Goal: Communication & Community: Share content

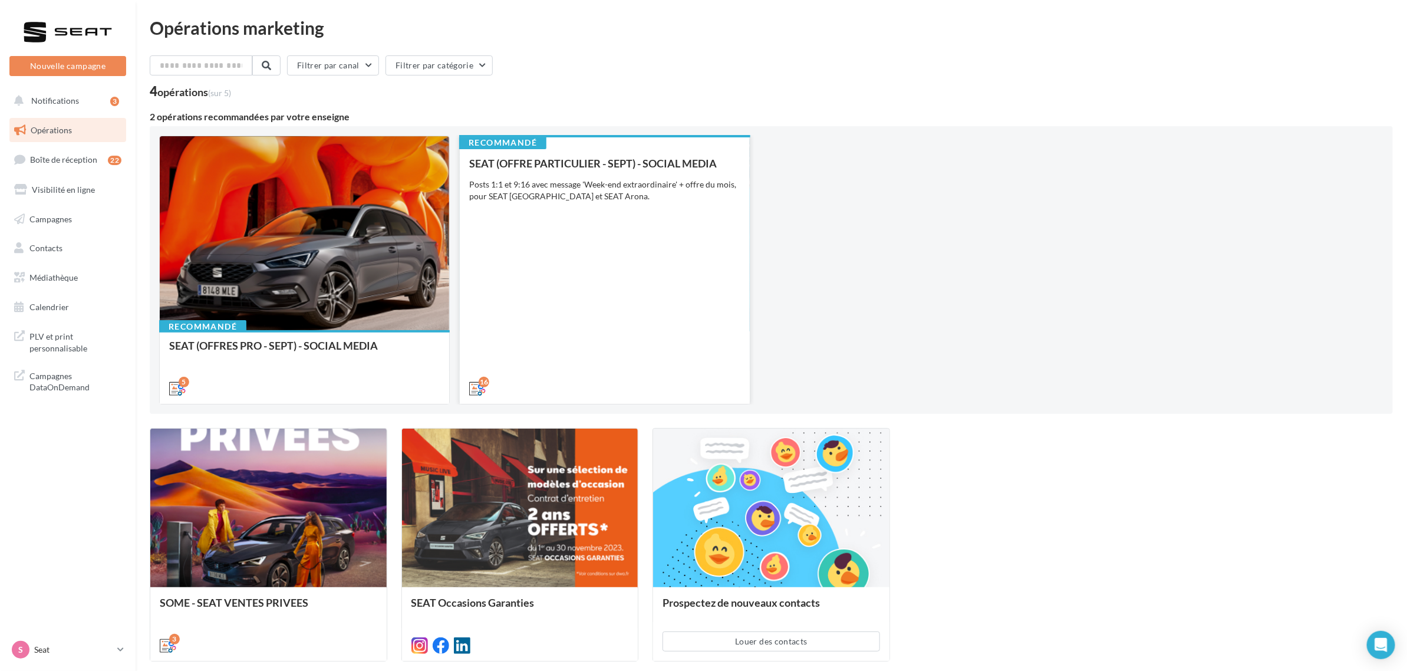
click at [677, 231] on div "SEAT (OFFRE PARTICULIER - SEPT) - SOCIAL MEDIA Posts 1:1 et 9:16 avec message '…" at bounding box center [604, 275] width 271 height 236
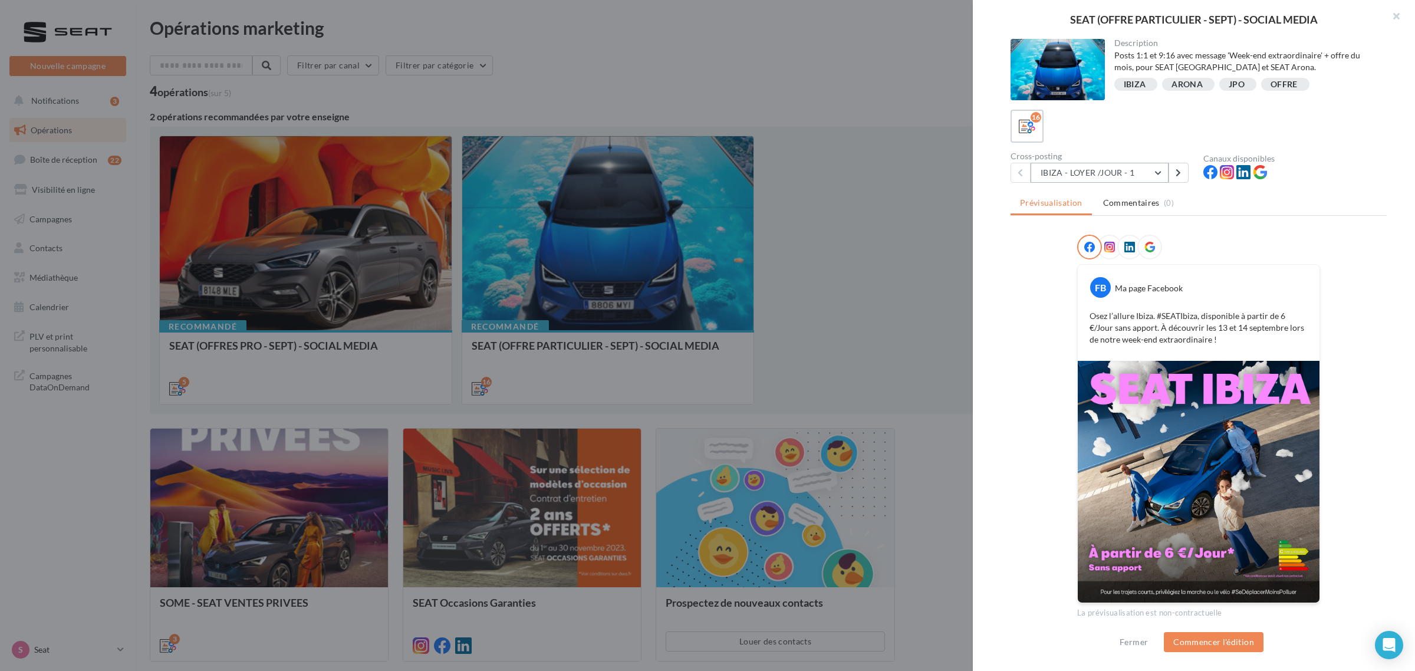
click at [1141, 169] on button "IBIZA - LOYER /JOUR - 1" at bounding box center [1100, 173] width 138 height 20
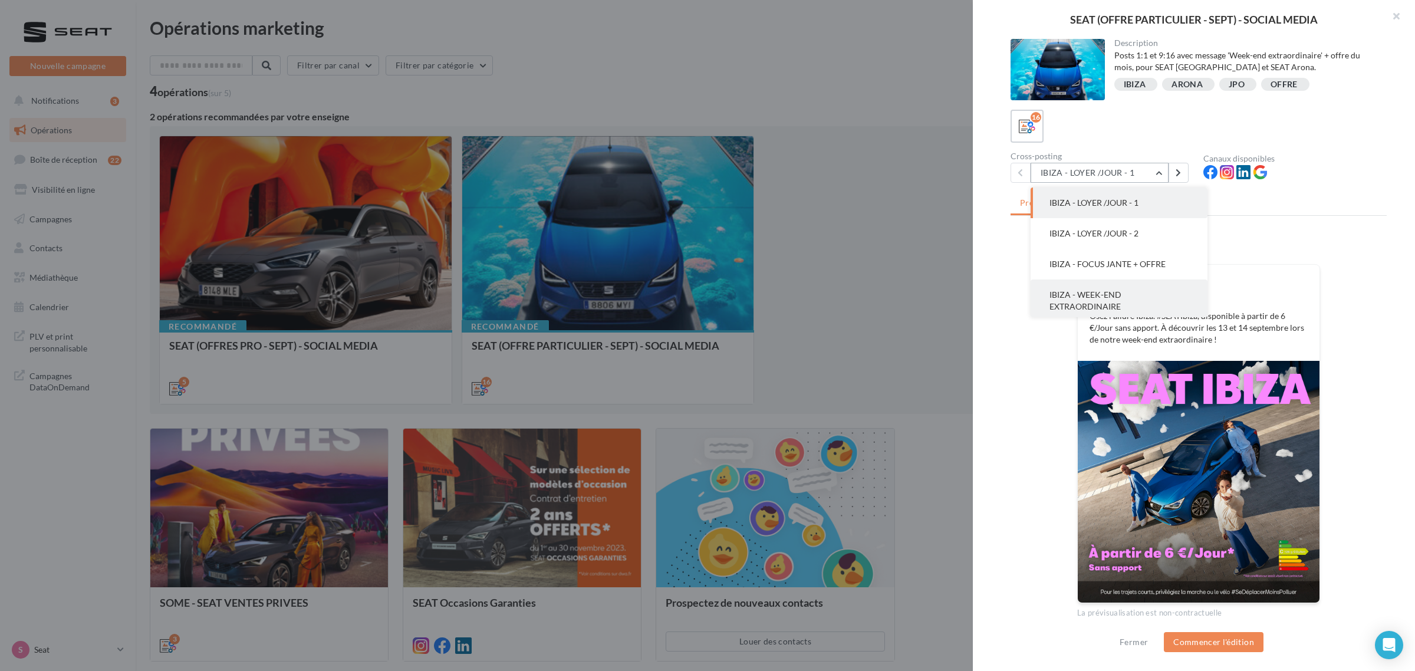
scroll to position [74, 0]
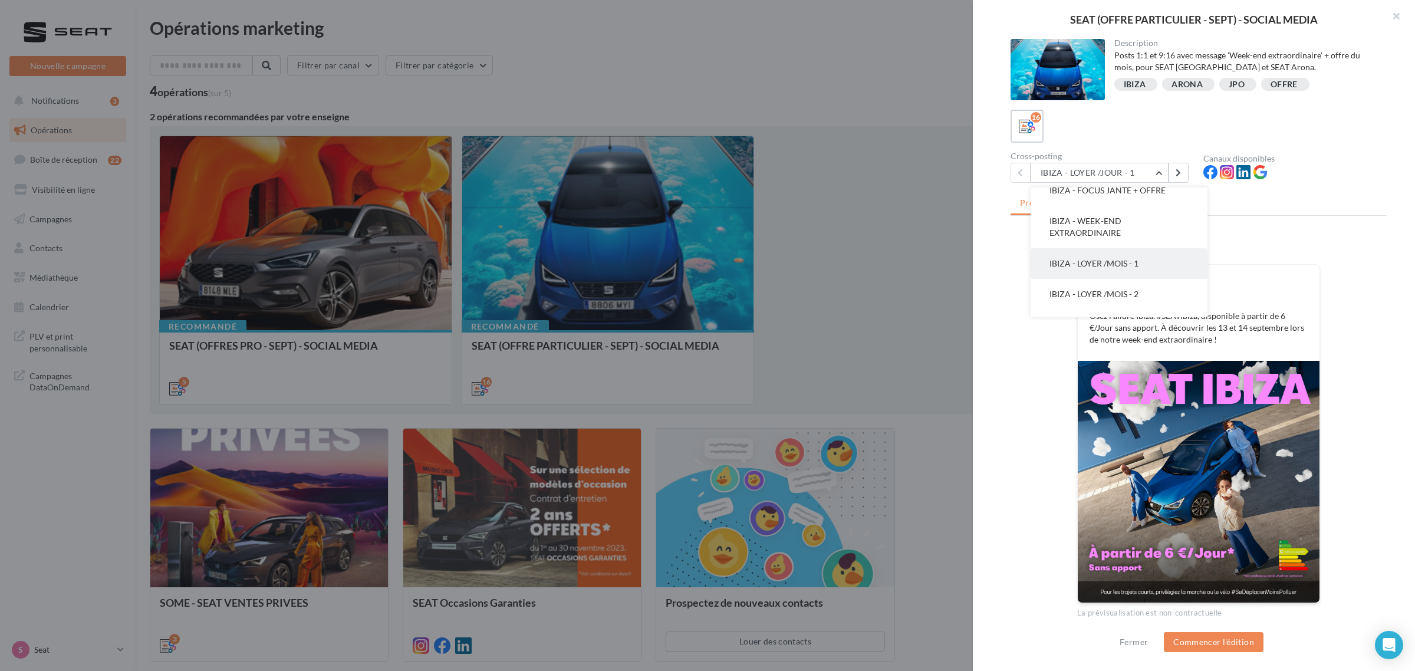
click at [1147, 264] on button "IBIZA - LOYER /MOIS - 1" at bounding box center [1119, 263] width 177 height 31
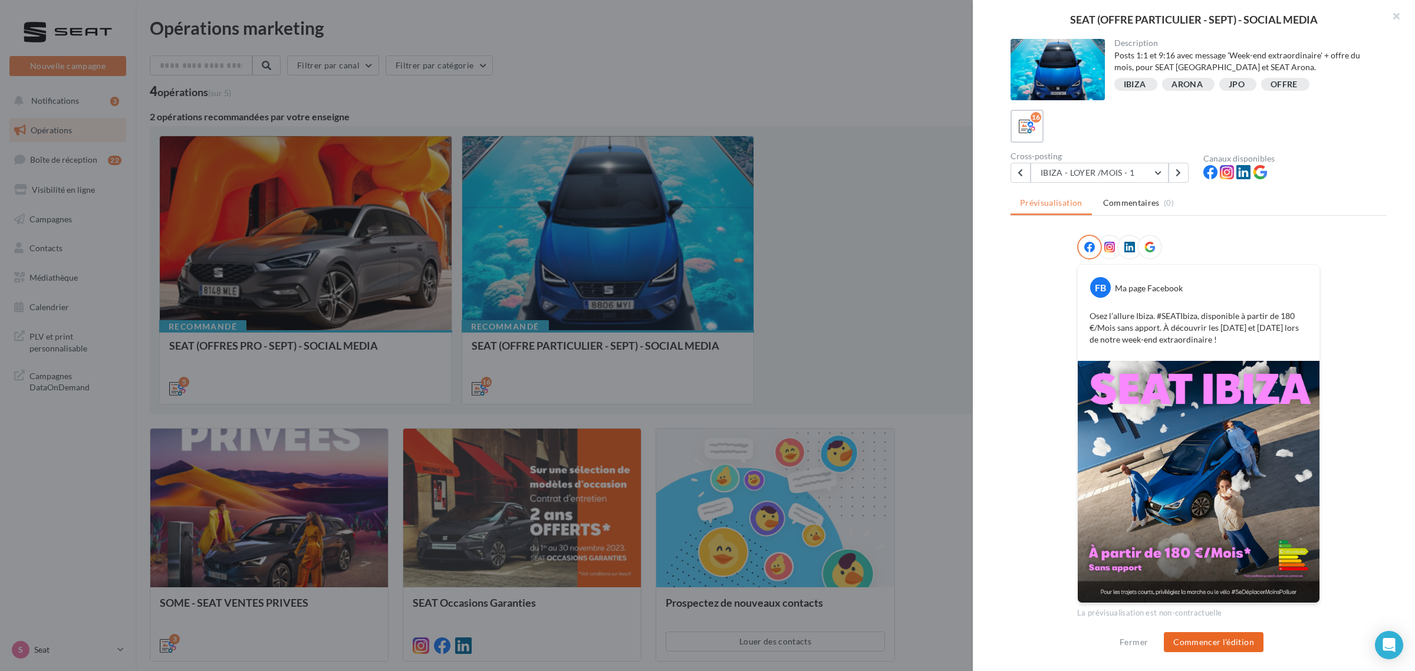
click at [1206, 644] on button "Commencer l'édition" at bounding box center [1214, 642] width 100 height 20
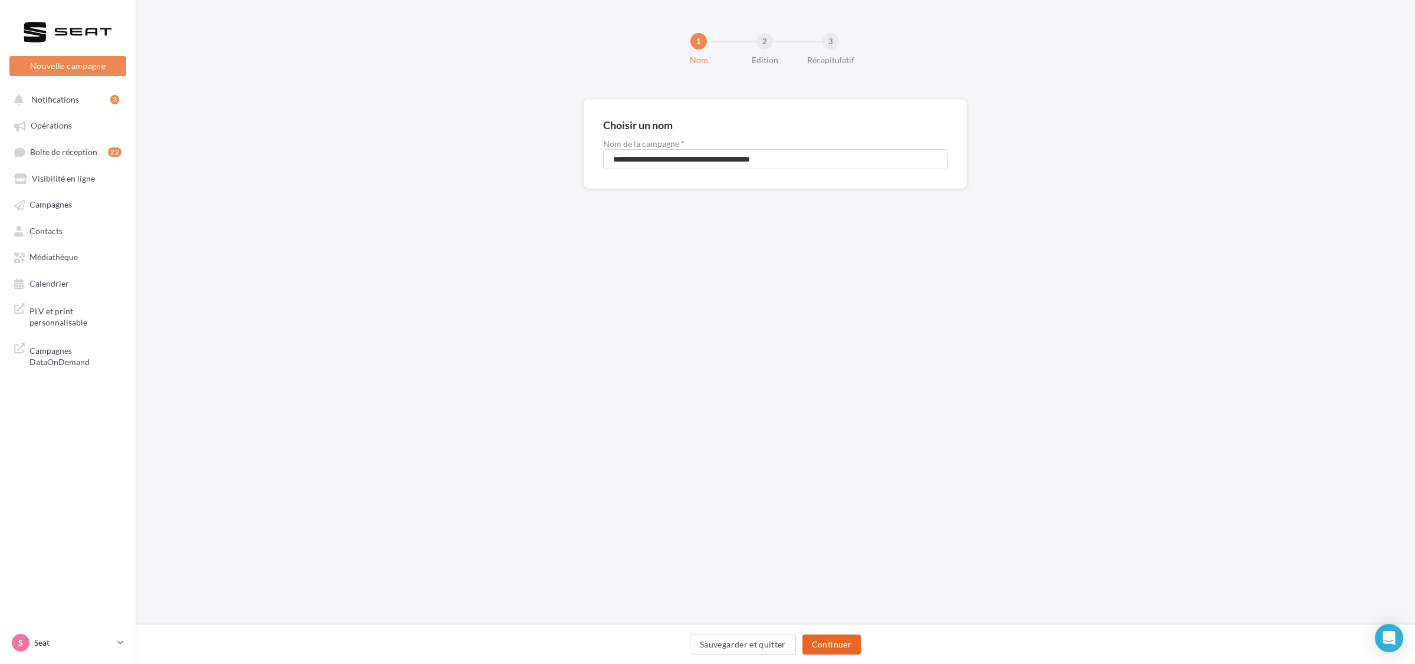
click at [859, 644] on button "Continuer" at bounding box center [832, 644] width 58 height 20
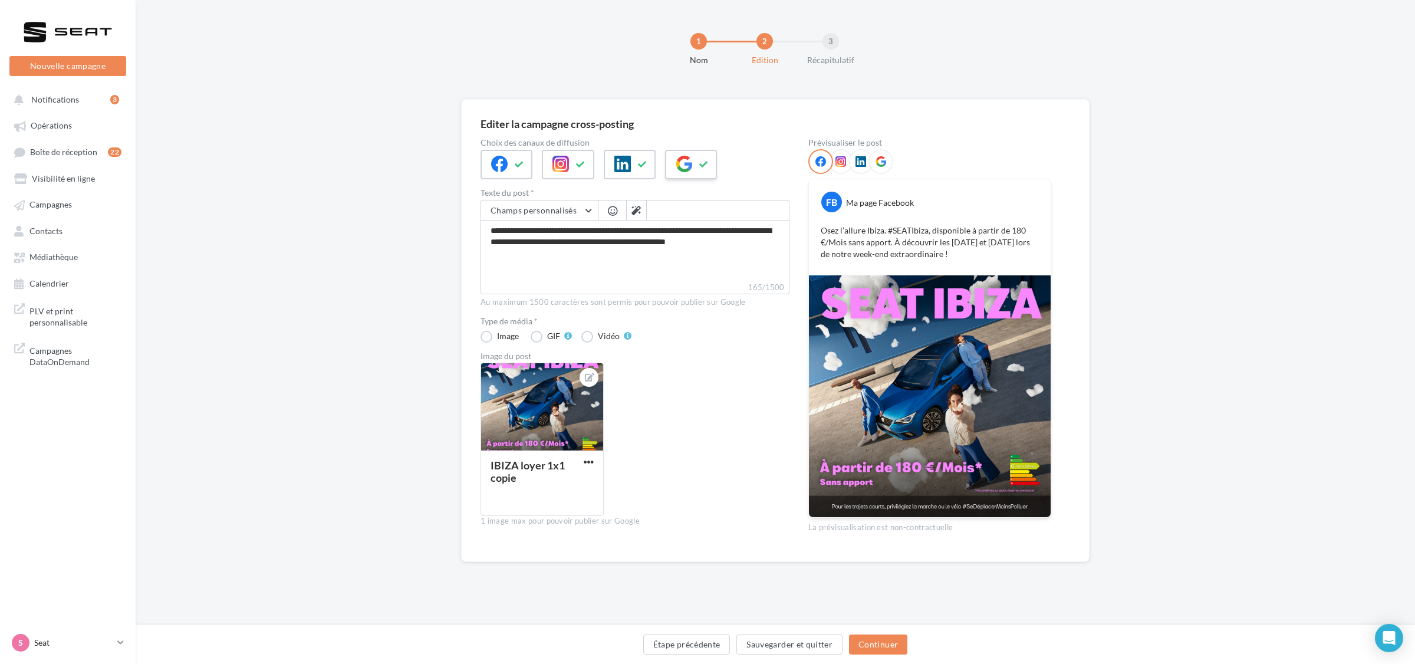
drag, startPoint x: 646, startPoint y: 166, endPoint x: 677, endPoint y: 165, distance: 30.7
click at [646, 166] on button at bounding box center [643, 165] width 14 height 18
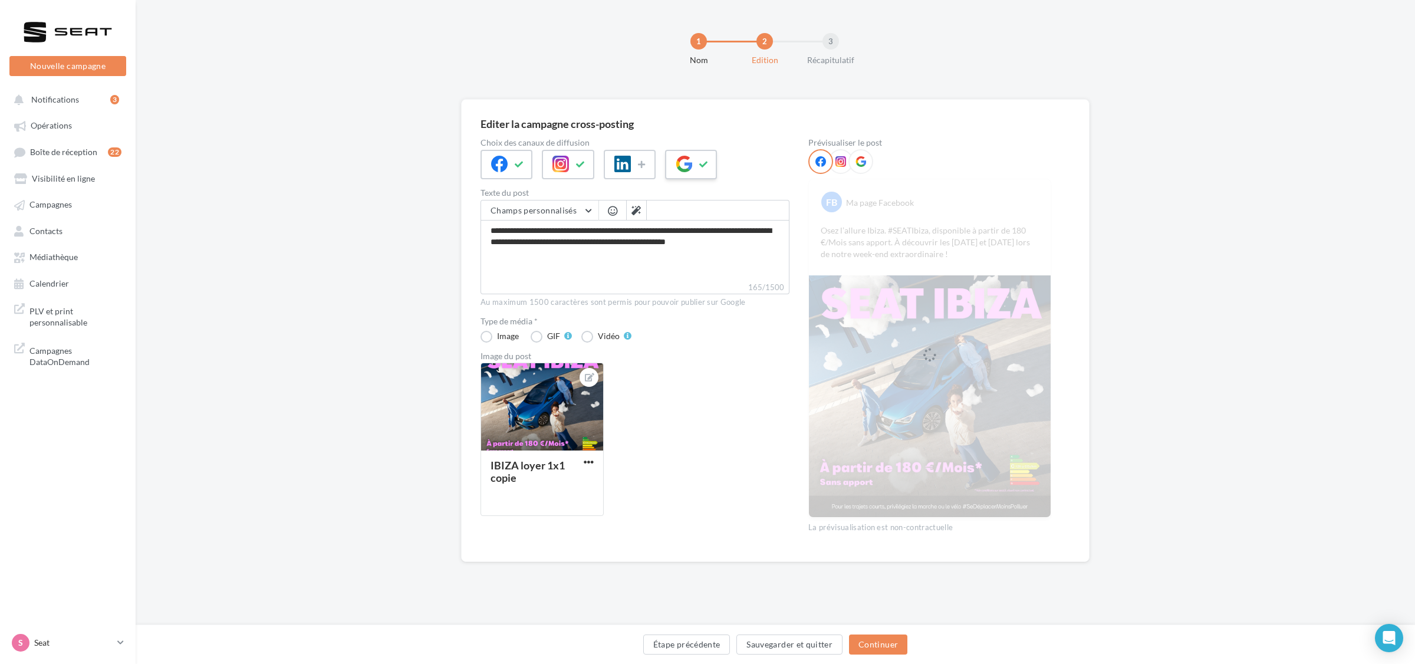
click at [688, 165] on icon at bounding box center [684, 164] width 17 height 17
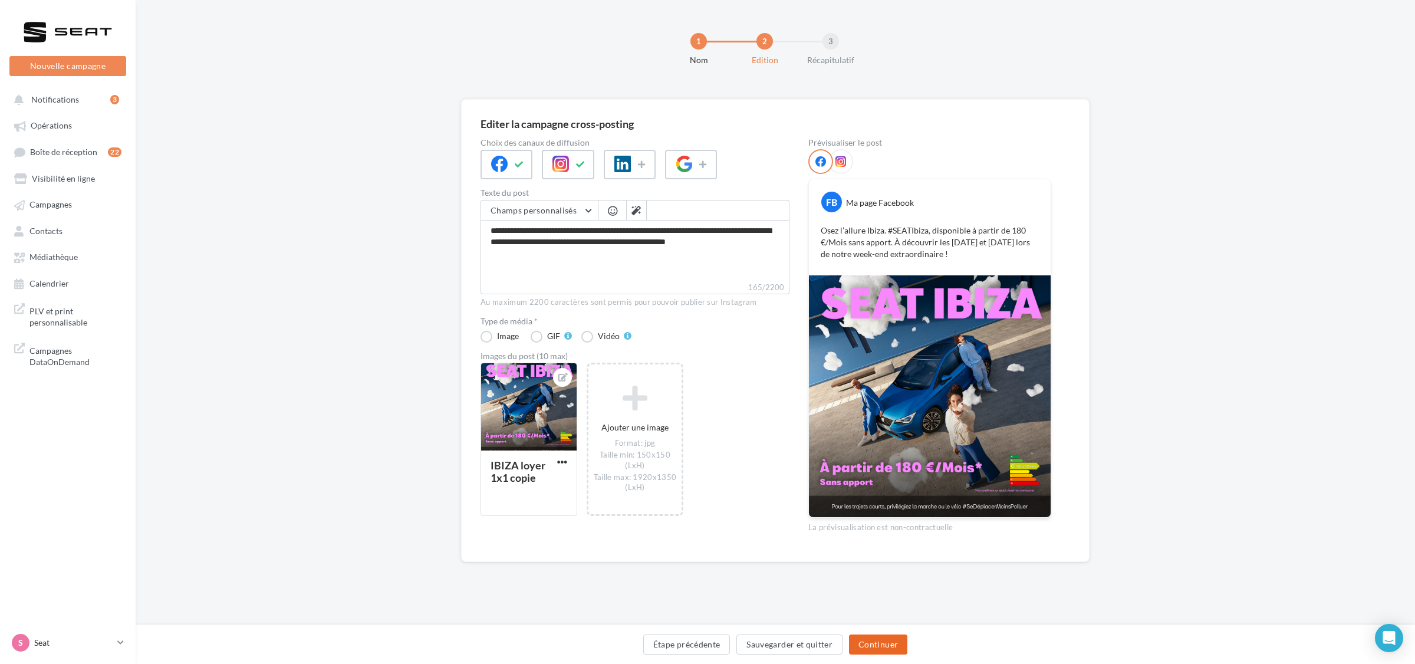
click at [879, 647] on button "Continuer" at bounding box center [878, 644] width 58 height 20
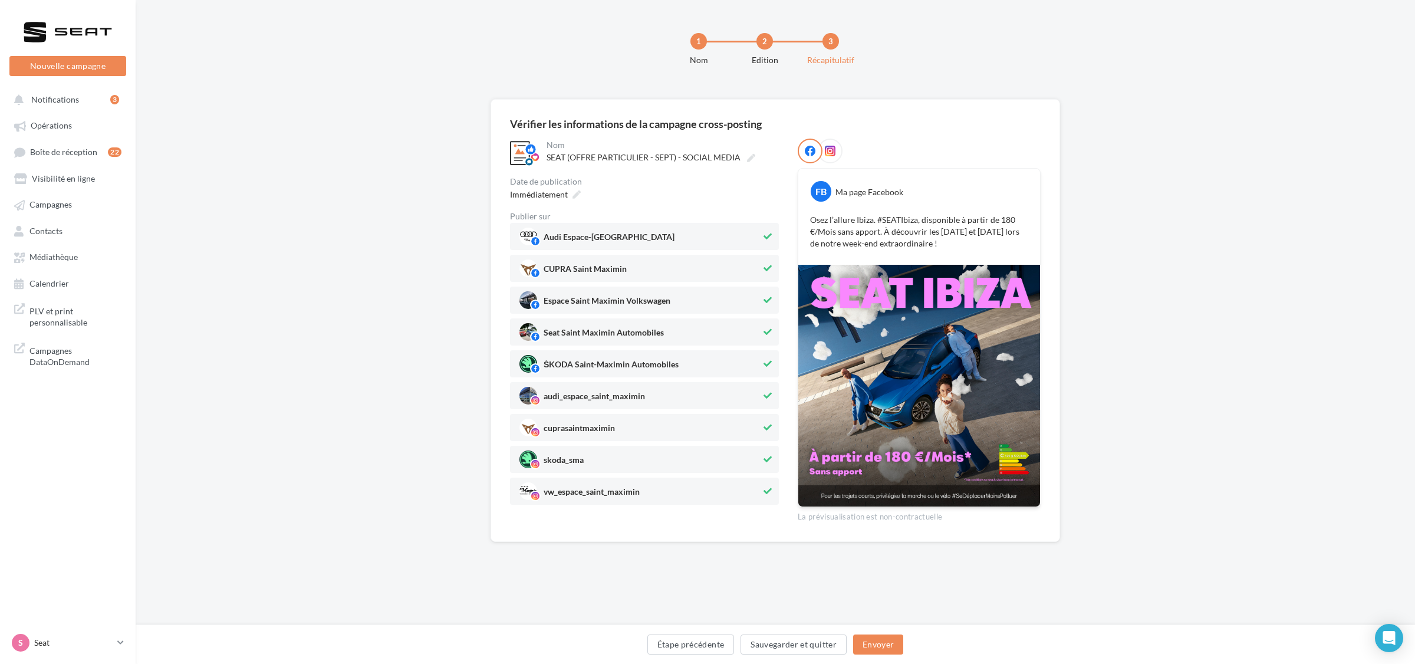
click at [582, 337] on span "Seat Saint Maximin Automobiles" at bounding box center [604, 334] width 120 height 13
drag, startPoint x: 696, startPoint y: 647, endPoint x: 627, endPoint y: 516, distance: 148.5
click at [610, 545] on div "**********" at bounding box center [776, 339] width 1280 height 481
click at [643, 488] on span "vw_espace_saint_maximin" at bounding box center [640, 491] width 242 height 18
click at [623, 460] on span "skoda_sma" at bounding box center [640, 459] width 242 height 18
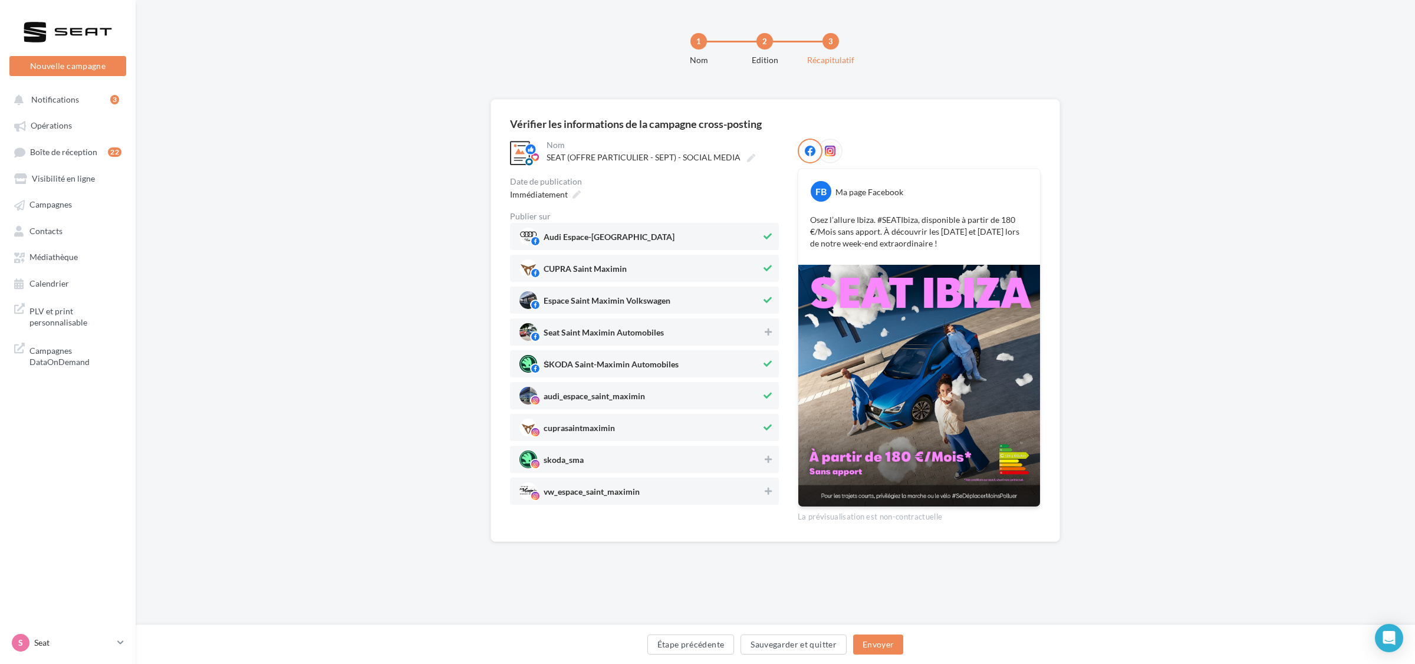
click at [619, 429] on span "cuprasaintmaximin" at bounding box center [640, 428] width 242 height 18
click at [603, 393] on span "audi_espace_saint_maximin" at bounding box center [594, 398] width 101 height 13
click at [608, 366] on span "ŠKODA Saint-Maximin Automobiles" at bounding box center [611, 366] width 135 height 13
click at [604, 335] on span "Seat Saint Maximin Automobiles" at bounding box center [604, 334] width 120 height 13
click at [604, 292] on span "Espace Saint Maximin Volkswagen" at bounding box center [640, 300] width 242 height 18
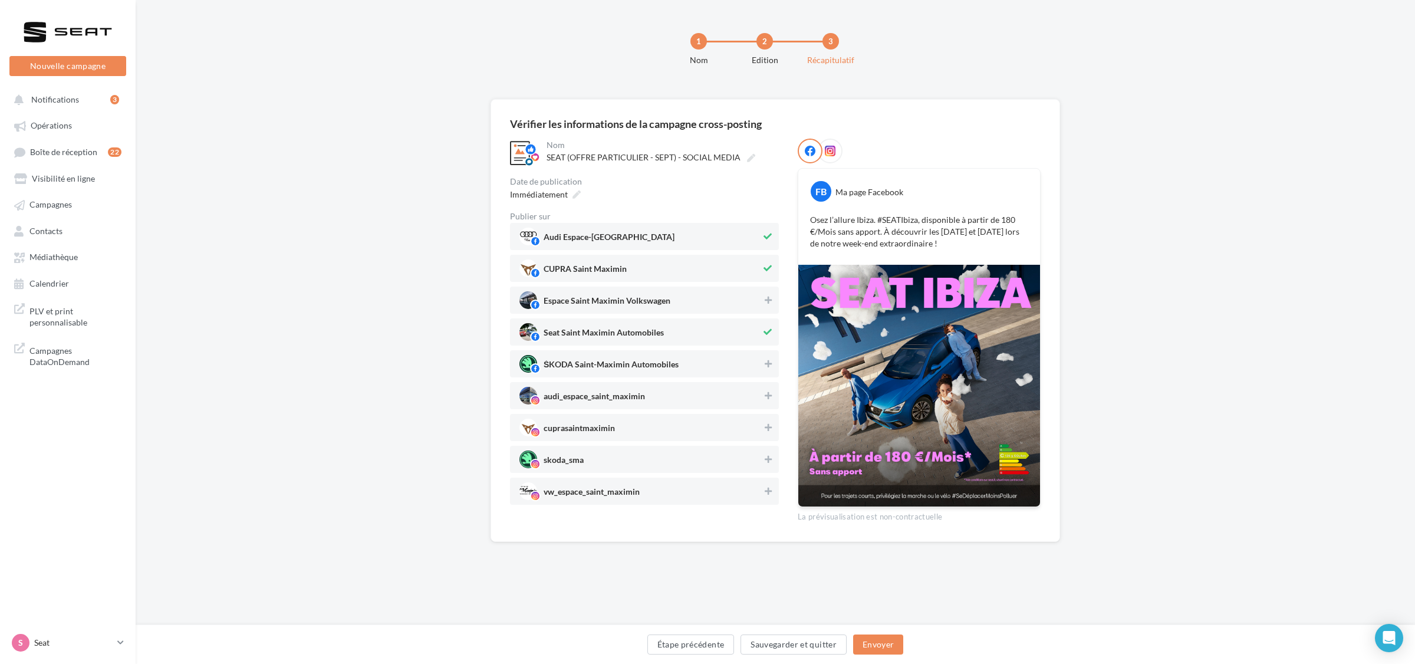
click at [594, 267] on span "CUPRA Saint Maximin" at bounding box center [585, 271] width 83 height 13
click at [590, 239] on span "Audi Espace-Saint-Maximin" at bounding box center [609, 239] width 131 height 13
click at [705, 640] on button "Étape précédente" at bounding box center [690, 644] width 87 height 20
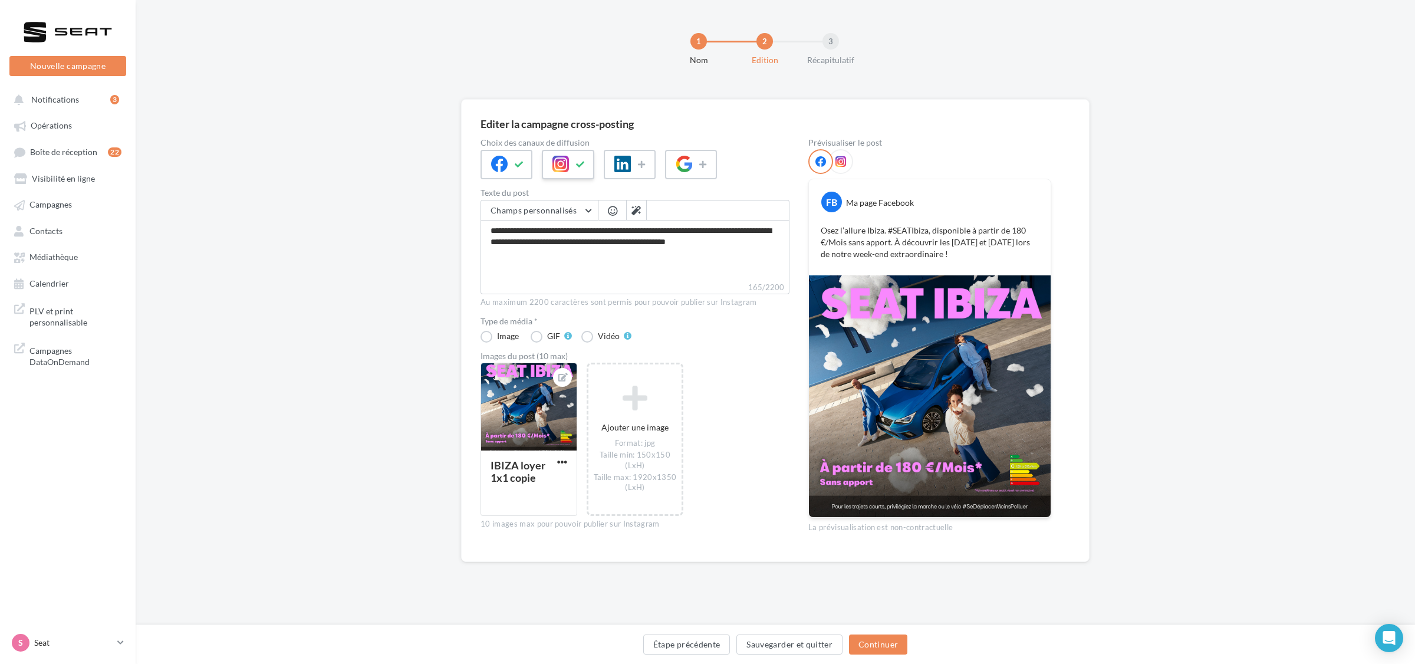
click at [578, 162] on icon at bounding box center [580, 164] width 9 height 8
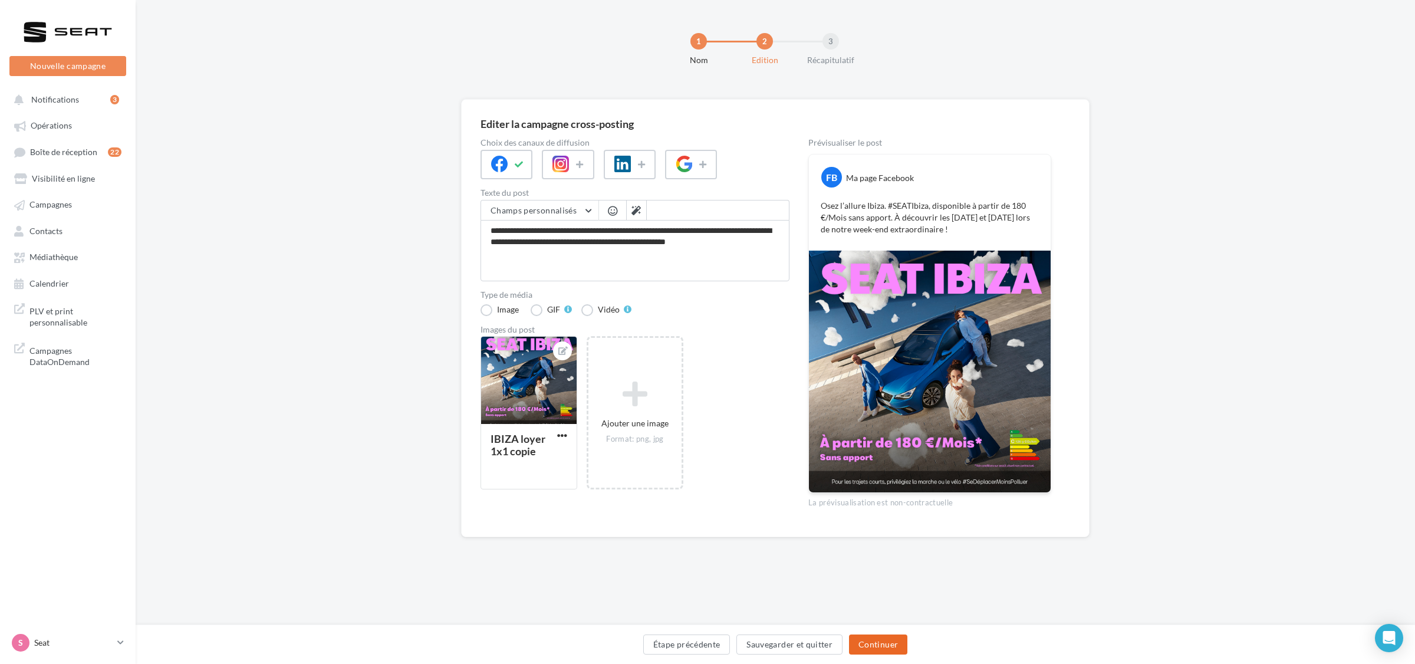
click at [884, 646] on button "Continuer" at bounding box center [878, 644] width 58 height 20
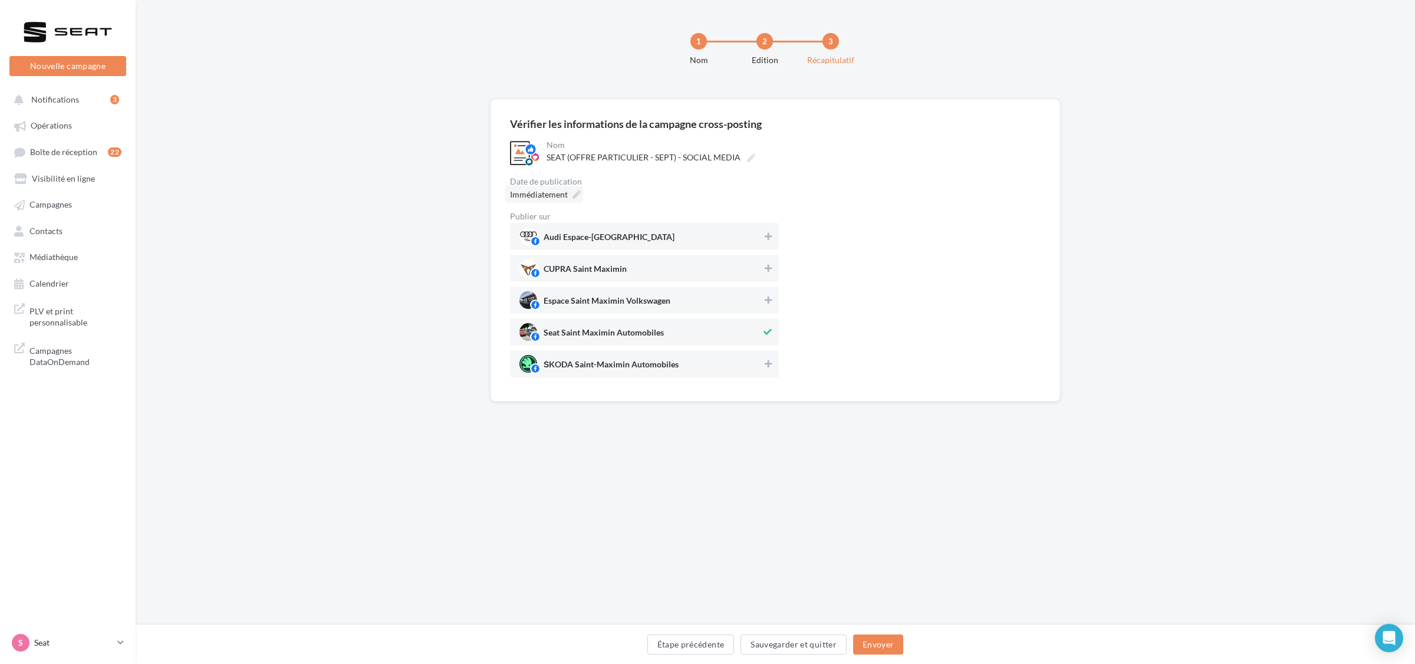
click at [575, 193] on icon at bounding box center [577, 194] width 8 height 8
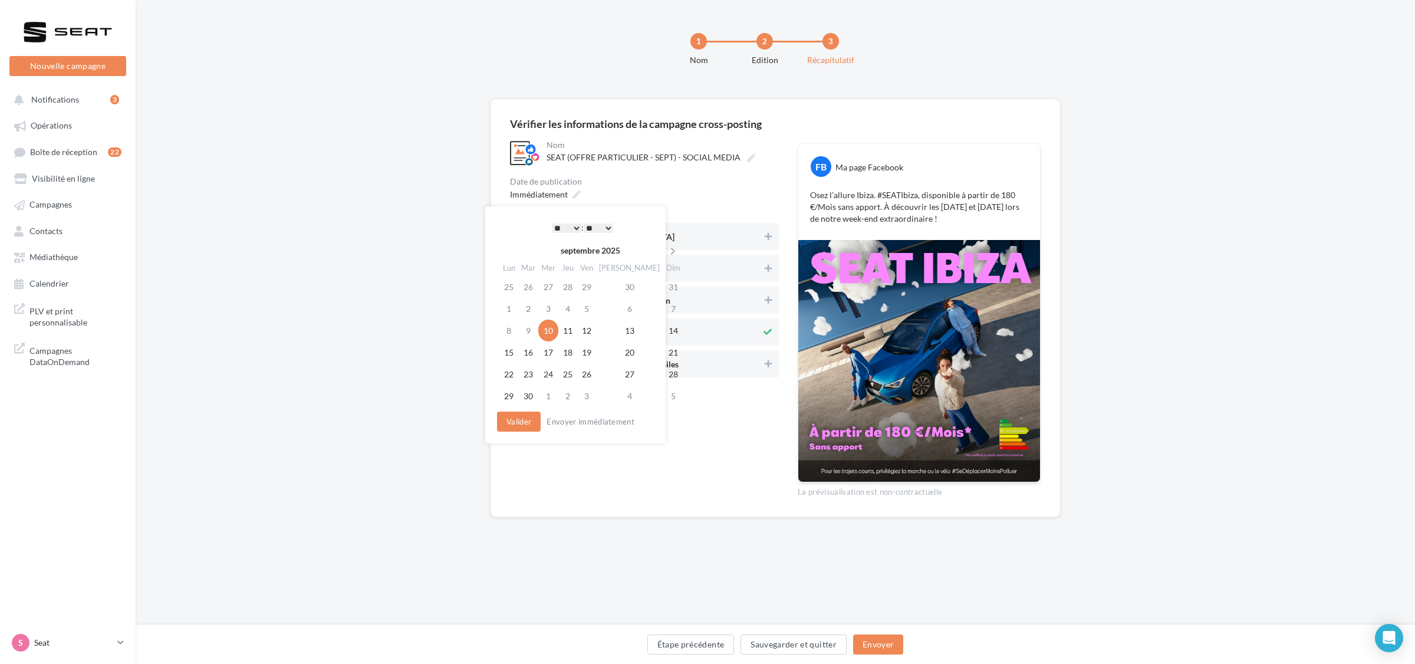
click at [575, 225] on select "* * * * * * * * * * ** ** ** ** ** ** ** ** ** ** ** ** ** **" at bounding box center [566, 227] width 29 height 9
click at [529, 430] on button "Valider" at bounding box center [519, 422] width 44 height 20
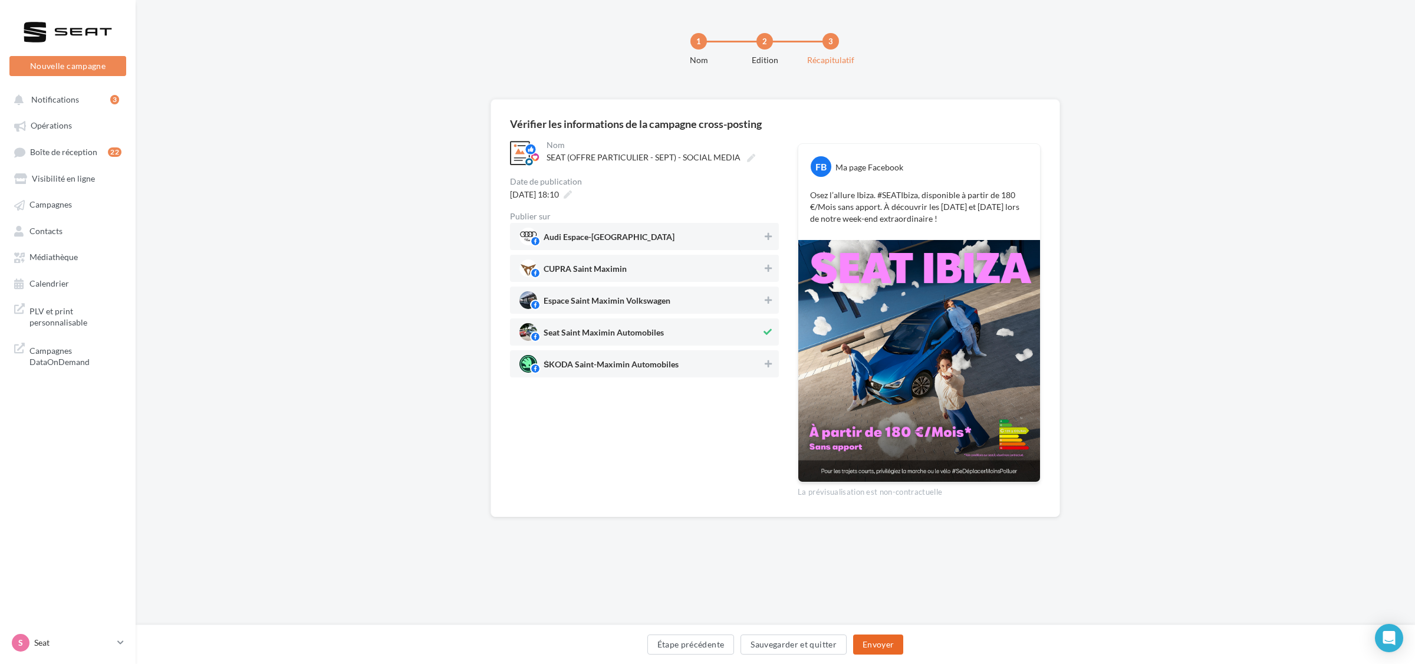
click at [902, 644] on button "Envoyer" at bounding box center [878, 644] width 50 height 20
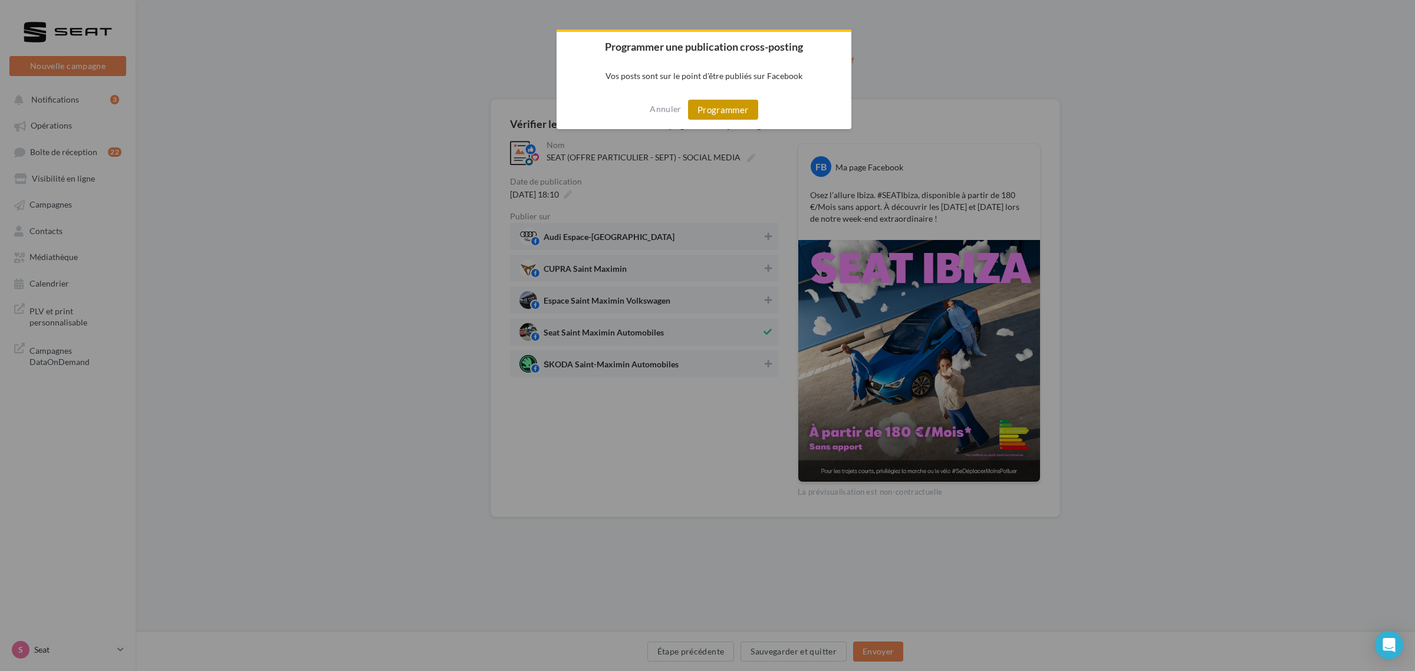
click at [715, 105] on button "Programmer" at bounding box center [723, 110] width 70 height 20
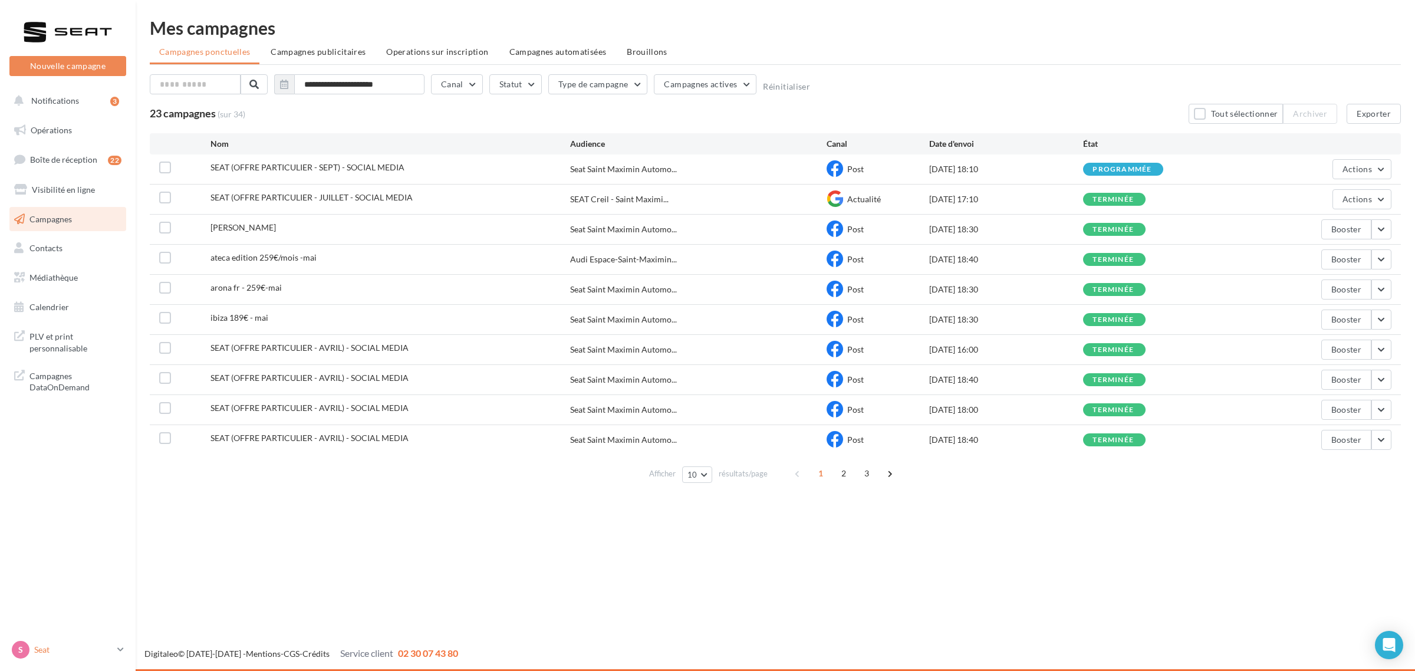
click at [45, 643] on div "S Seat SEAT-ST-MAXIMIN" at bounding box center [62, 650] width 101 height 18
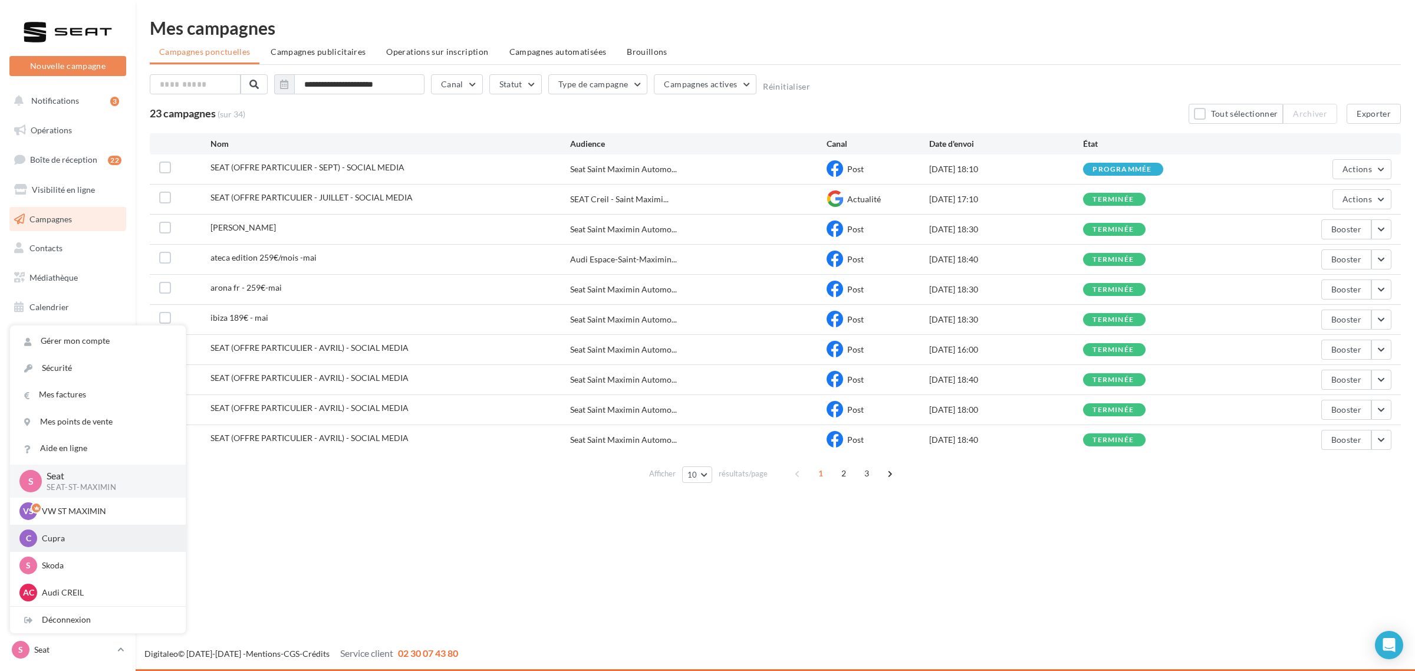
click at [65, 535] on p "Cupra" at bounding box center [107, 538] width 130 height 12
